Goal: Navigation & Orientation: Understand site structure

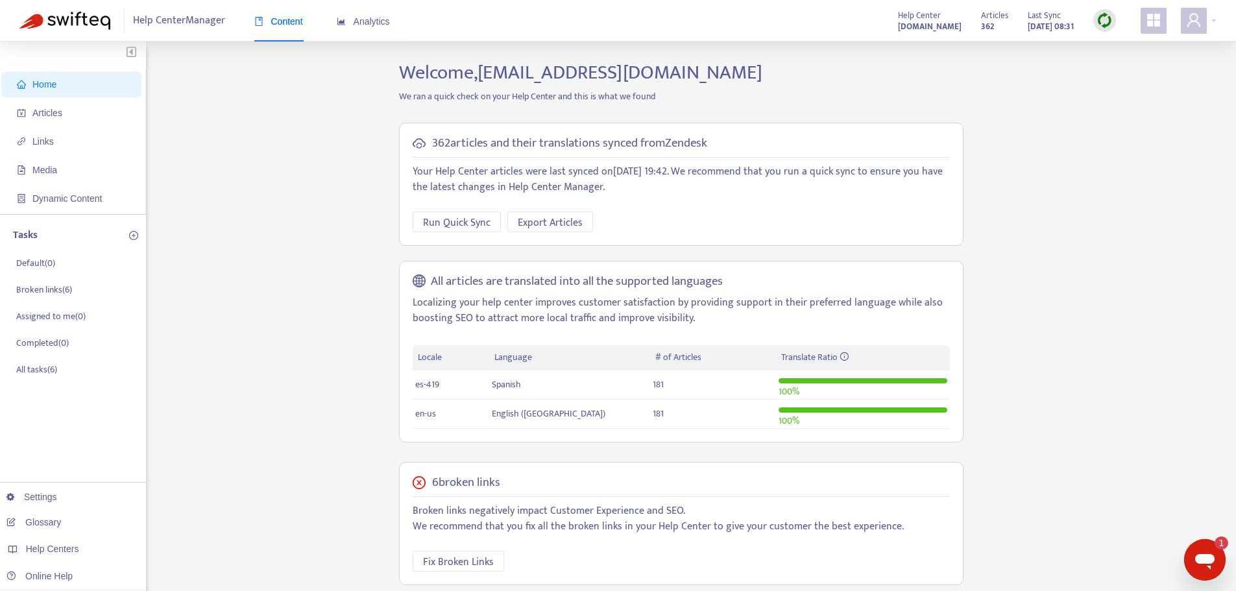
click at [1103, 22] on img at bounding box center [1105, 20] width 16 height 16
click at [1128, 72] on link "Full Sync" at bounding box center [1127, 67] width 47 height 15
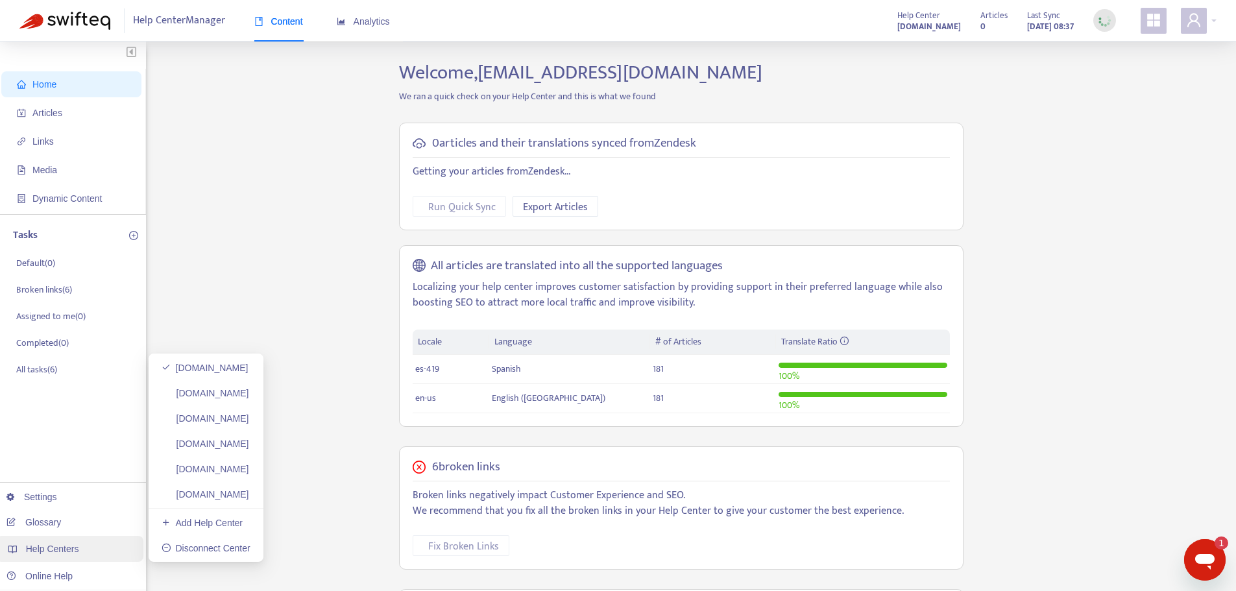
click at [101, 549] on div "Help Centers" at bounding box center [69, 549] width 147 height 26
click at [208, 398] on link "[DOMAIN_NAME]" at bounding box center [206, 393] width 88 height 10
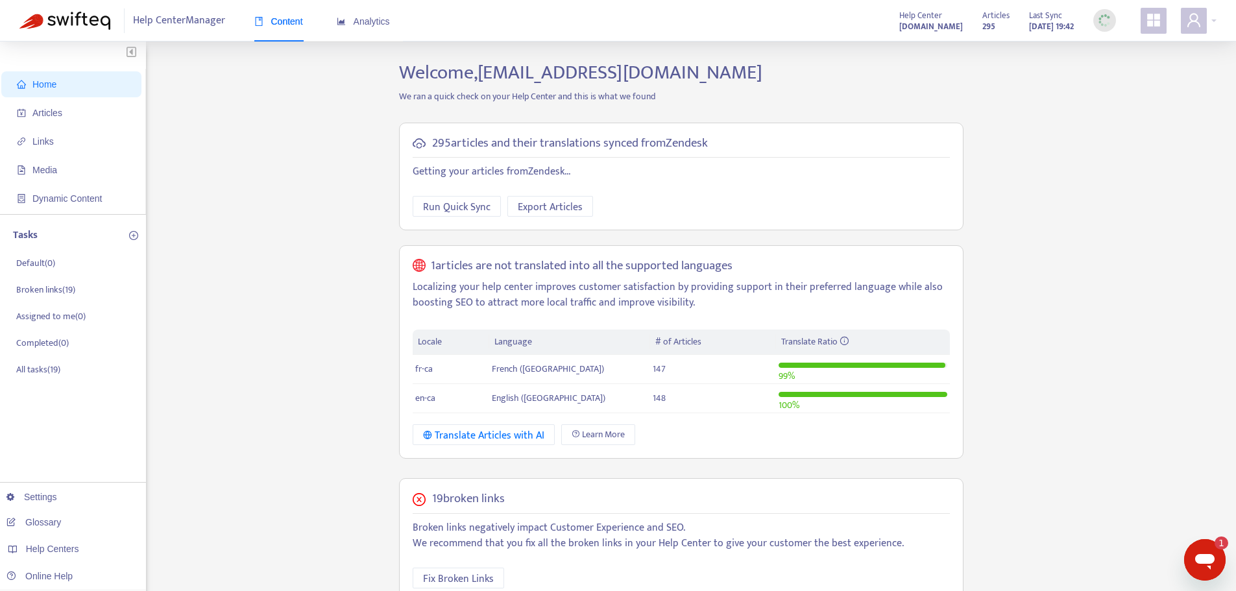
click at [1100, 23] on img at bounding box center [1105, 20] width 16 height 16
click at [247, 417] on link "[DOMAIN_NAME]" at bounding box center [206, 418] width 88 height 10
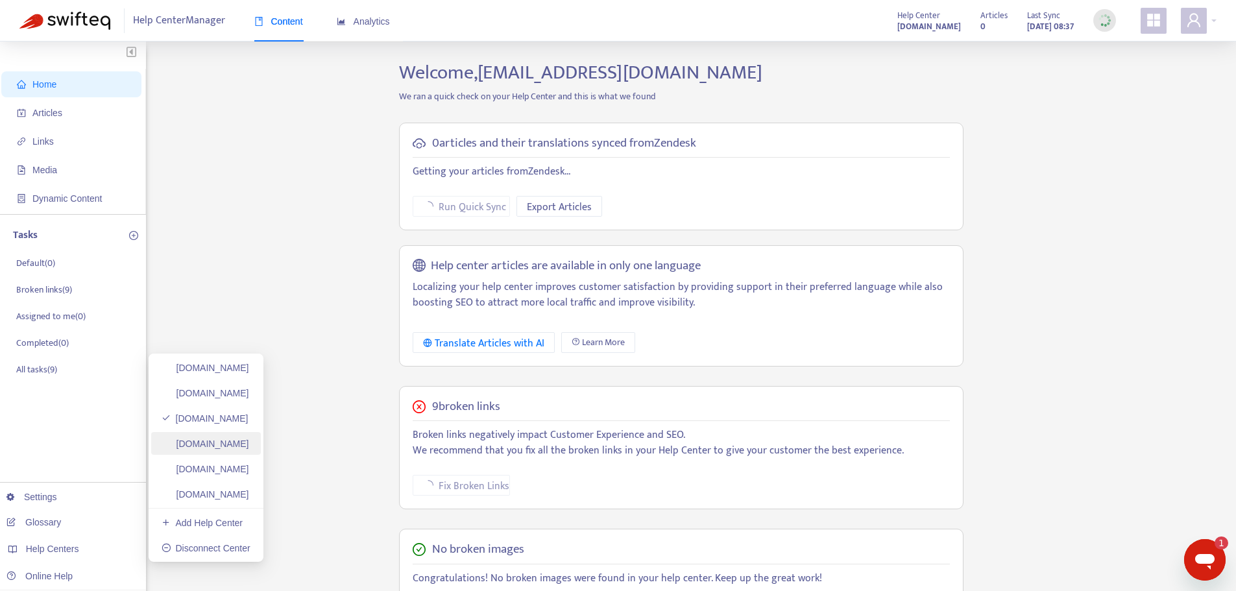
click at [249, 448] on link "[DOMAIN_NAME]" at bounding box center [206, 444] width 88 height 10
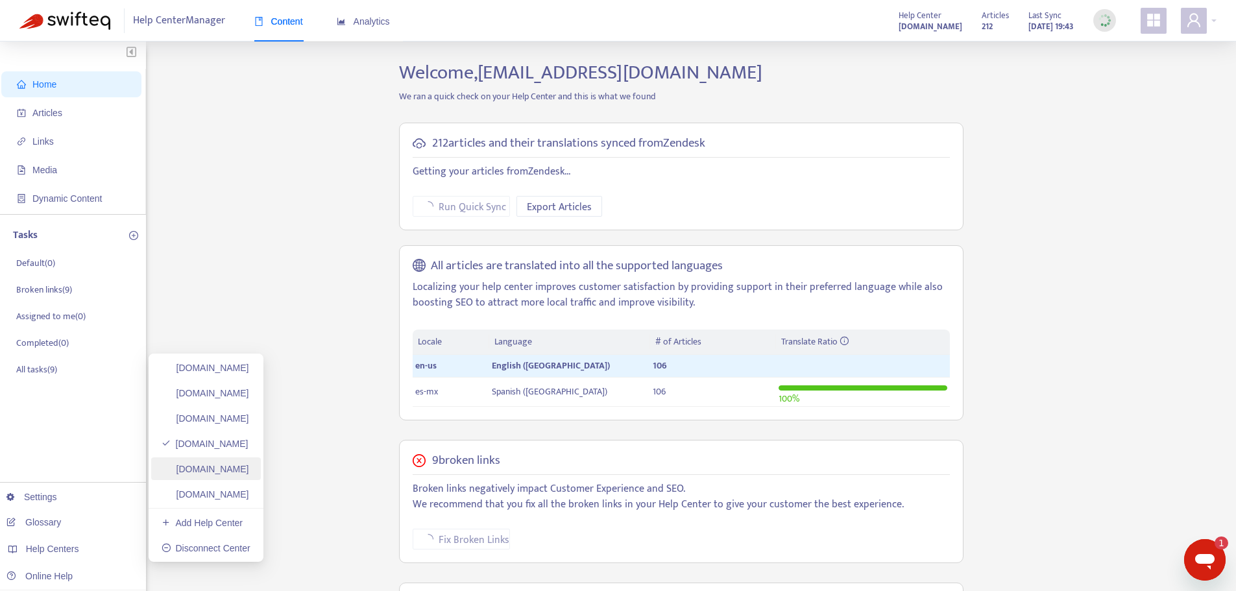
click at [249, 466] on link "[DOMAIN_NAME]" at bounding box center [206, 469] width 88 height 10
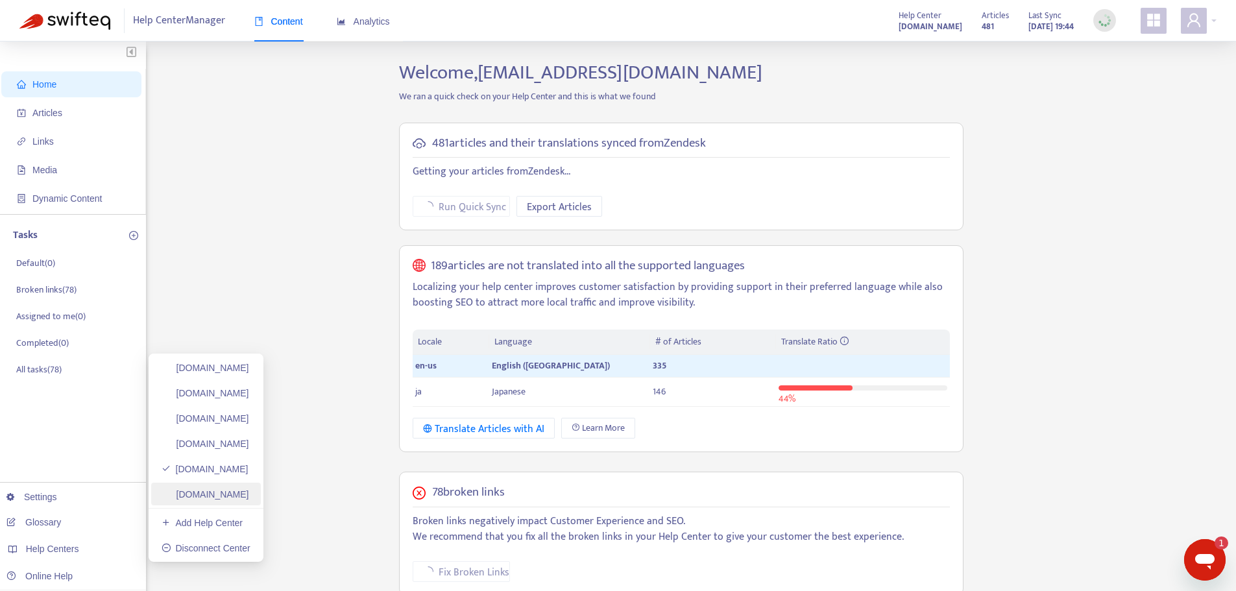
click at [175, 495] on link "[DOMAIN_NAME]" at bounding box center [206, 494] width 88 height 10
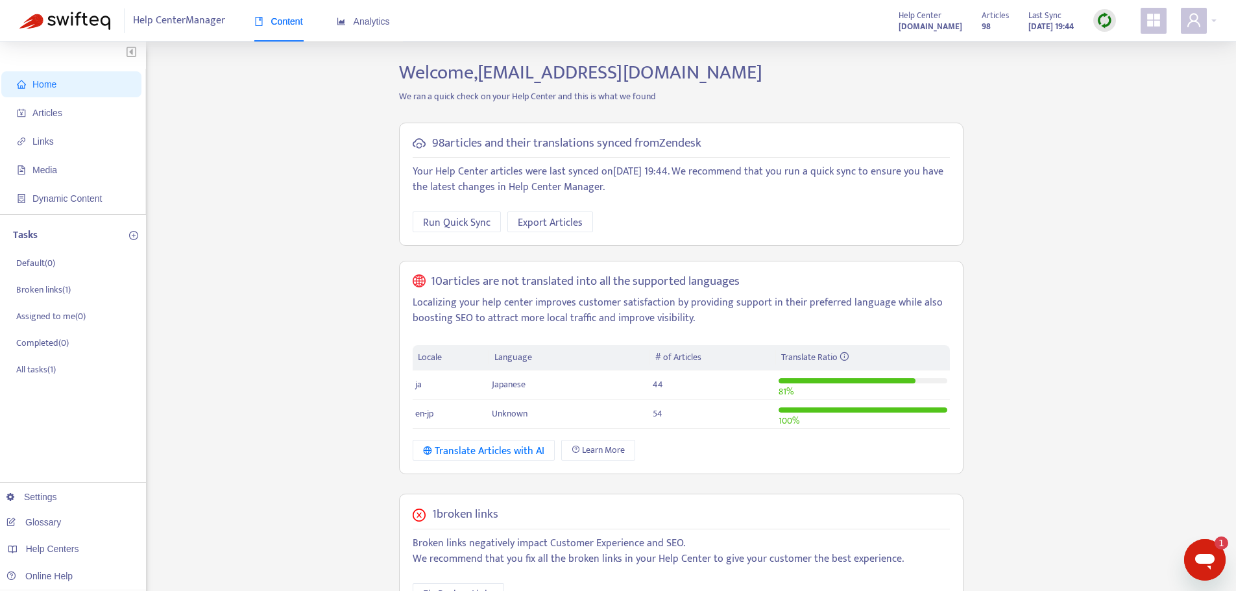
click at [1112, 19] on img at bounding box center [1105, 20] width 16 height 16
click at [1129, 67] on link "Full Sync" at bounding box center [1127, 67] width 47 height 15
